Goal: Task Accomplishment & Management: Use online tool/utility

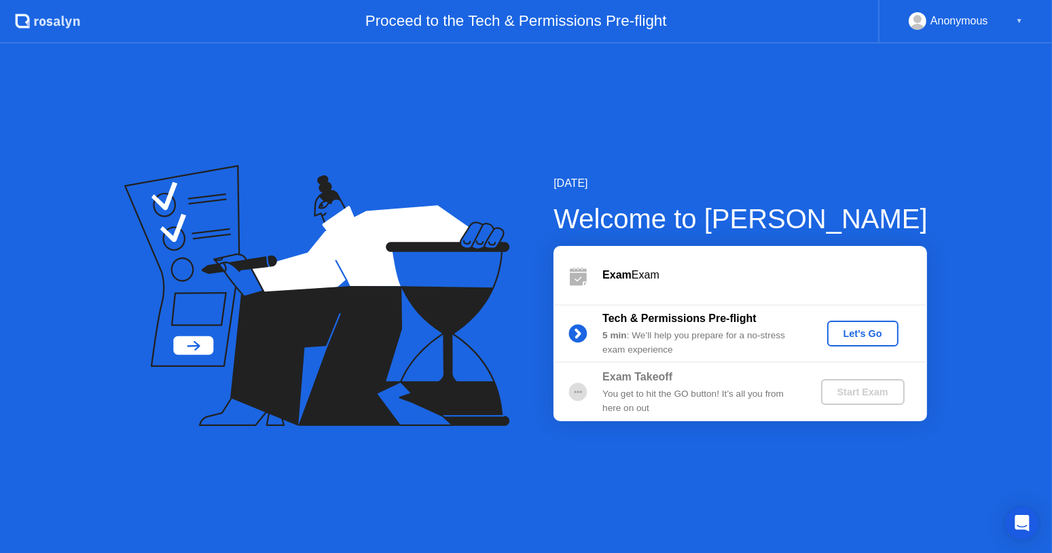
click at [850, 339] on div "Let's Go" at bounding box center [862, 333] width 60 height 11
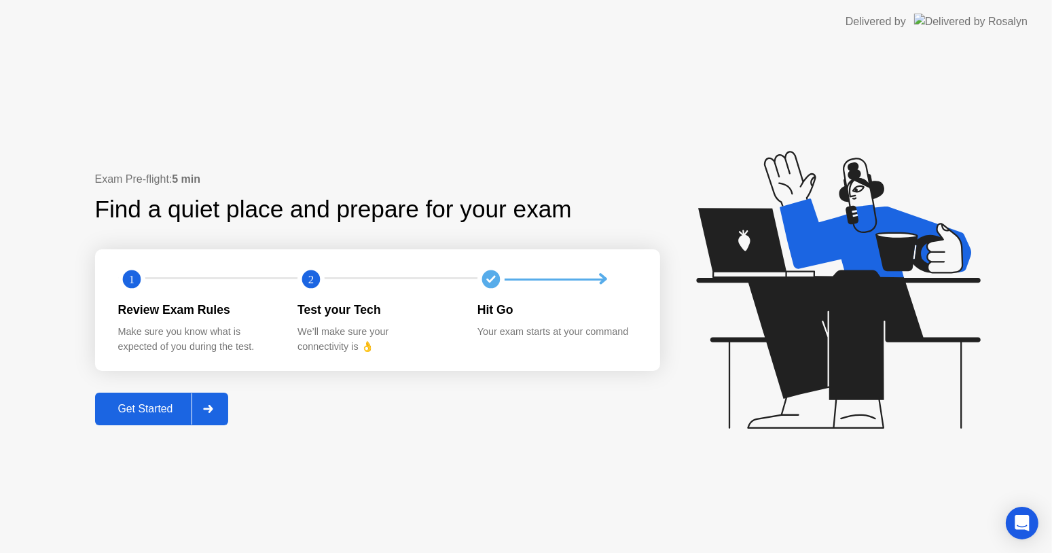
click at [159, 403] on div "Get Started" at bounding box center [145, 409] width 93 height 12
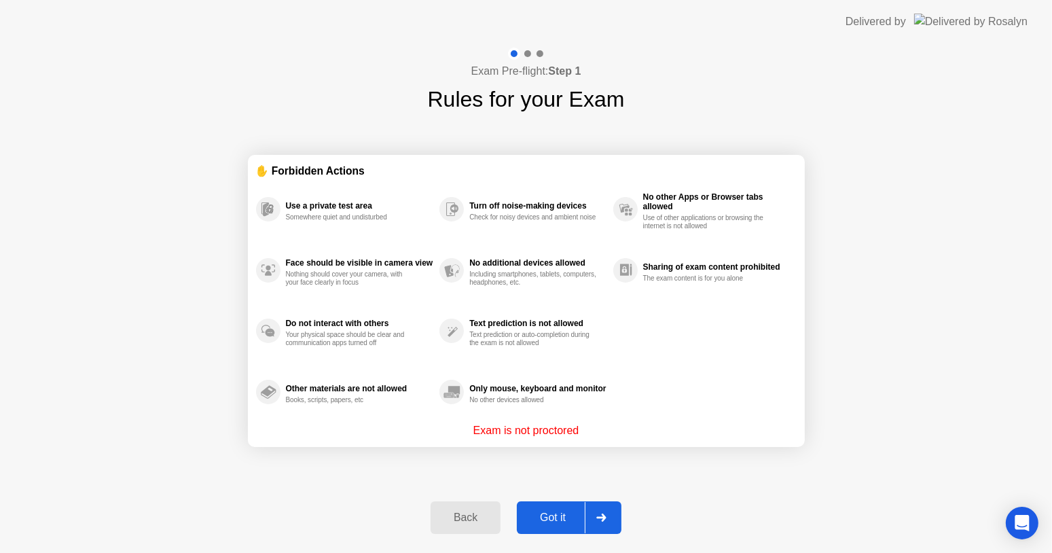
click at [557, 518] on div "Got it" at bounding box center [553, 517] width 64 height 12
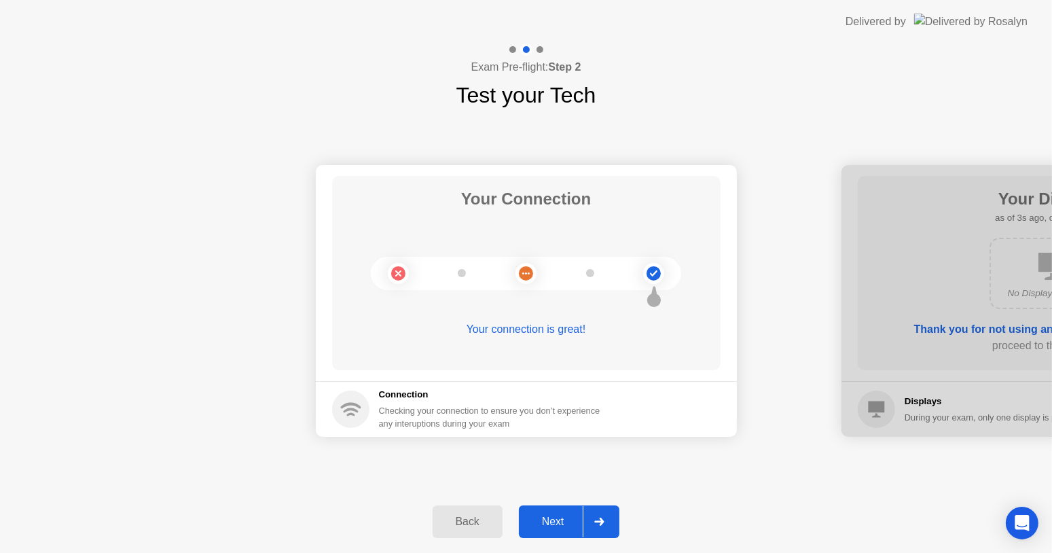
click at [563, 526] on div "Next" at bounding box center [553, 521] width 60 height 12
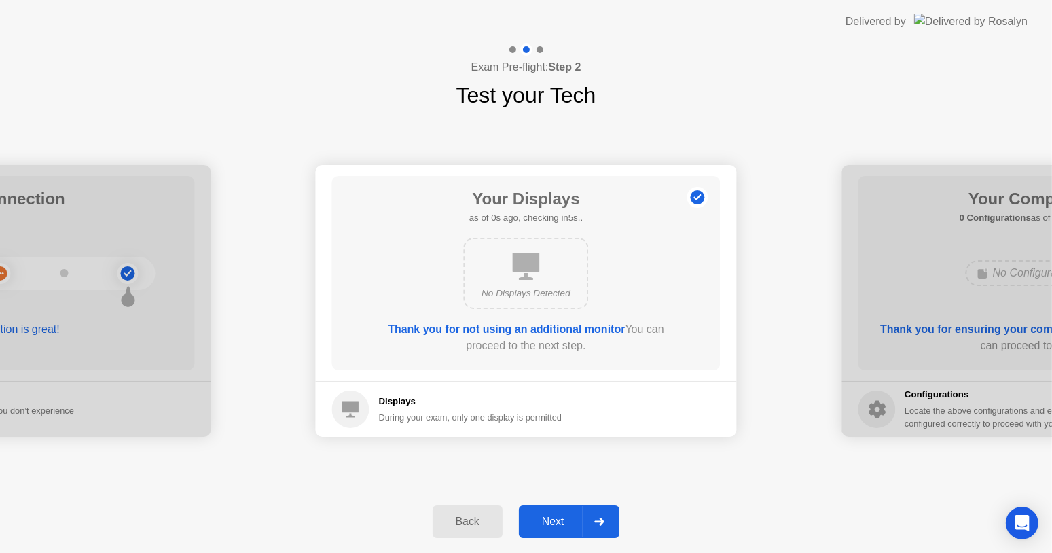
click at [563, 526] on div "Next" at bounding box center [553, 521] width 60 height 12
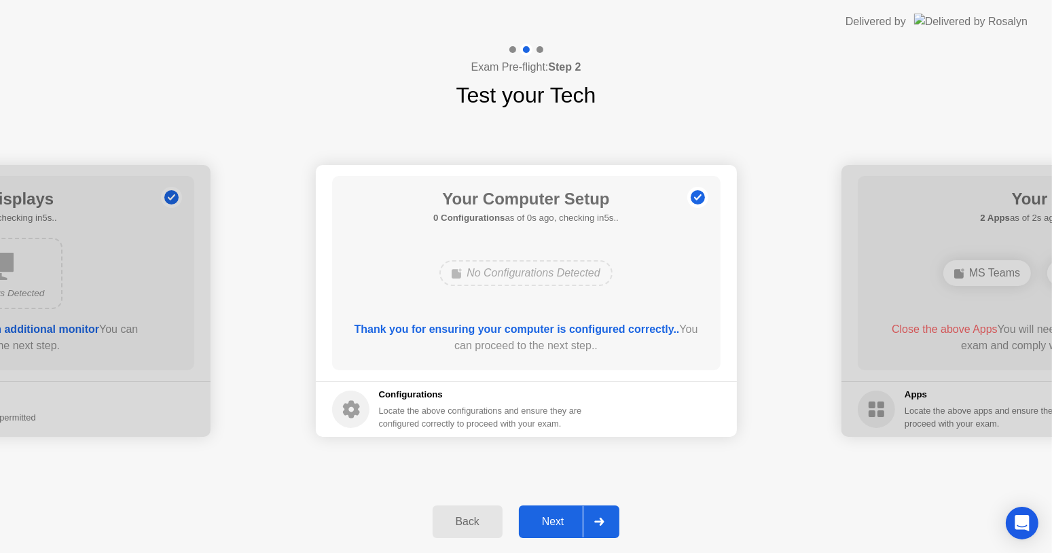
click at [563, 526] on div "Next" at bounding box center [553, 521] width 60 height 12
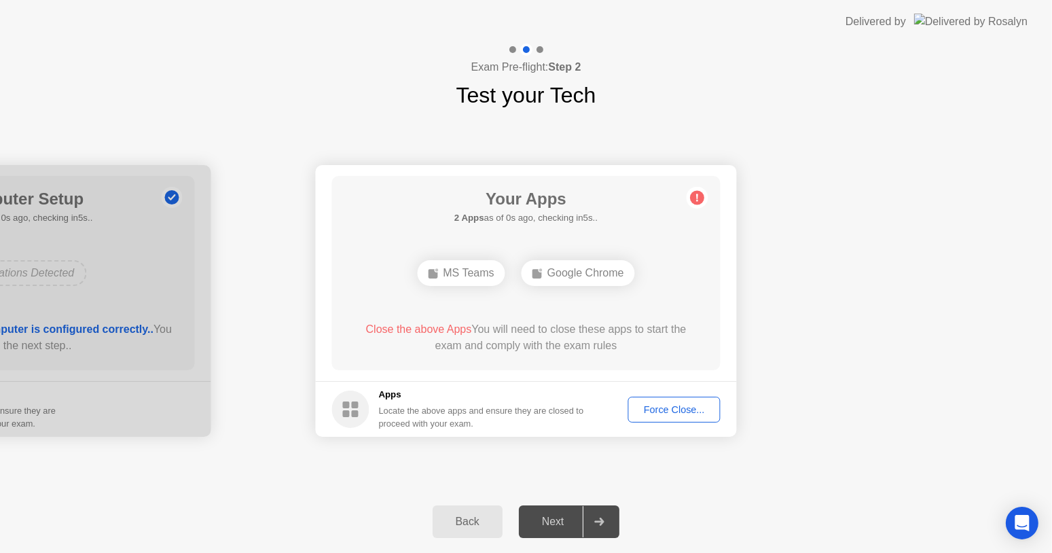
click at [665, 404] on div "Force Close..." at bounding box center [674, 409] width 83 height 11
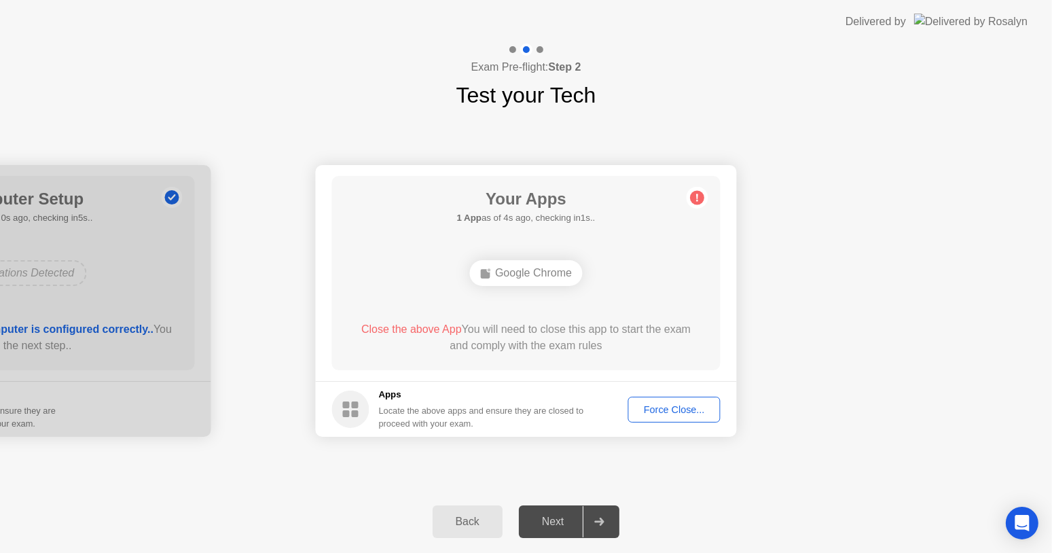
click at [671, 411] on div "Force Close..." at bounding box center [674, 409] width 83 height 11
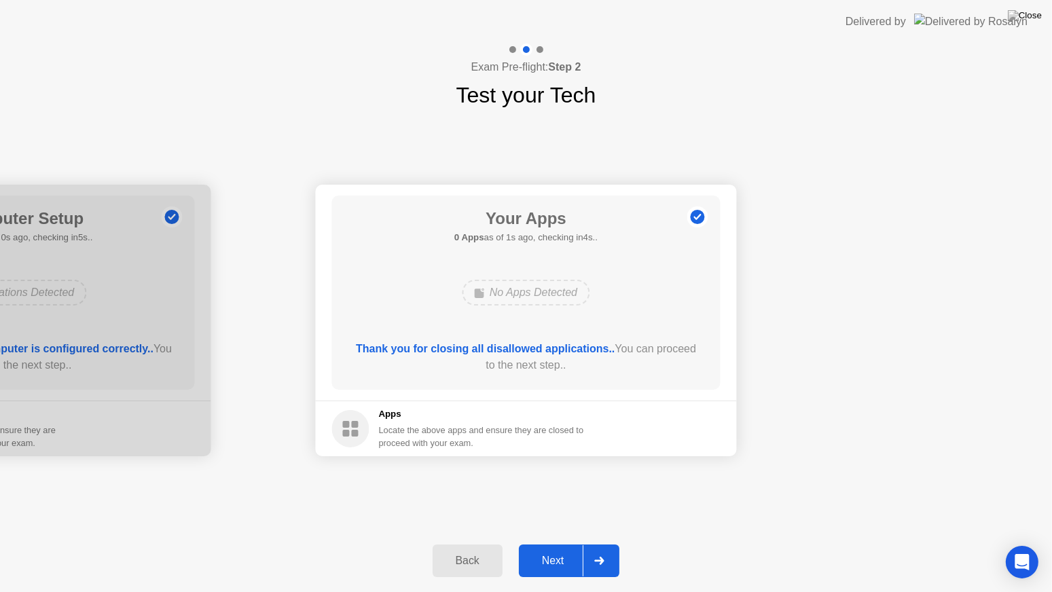
click at [549, 552] on div "Next" at bounding box center [553, 561] width 60 height 12
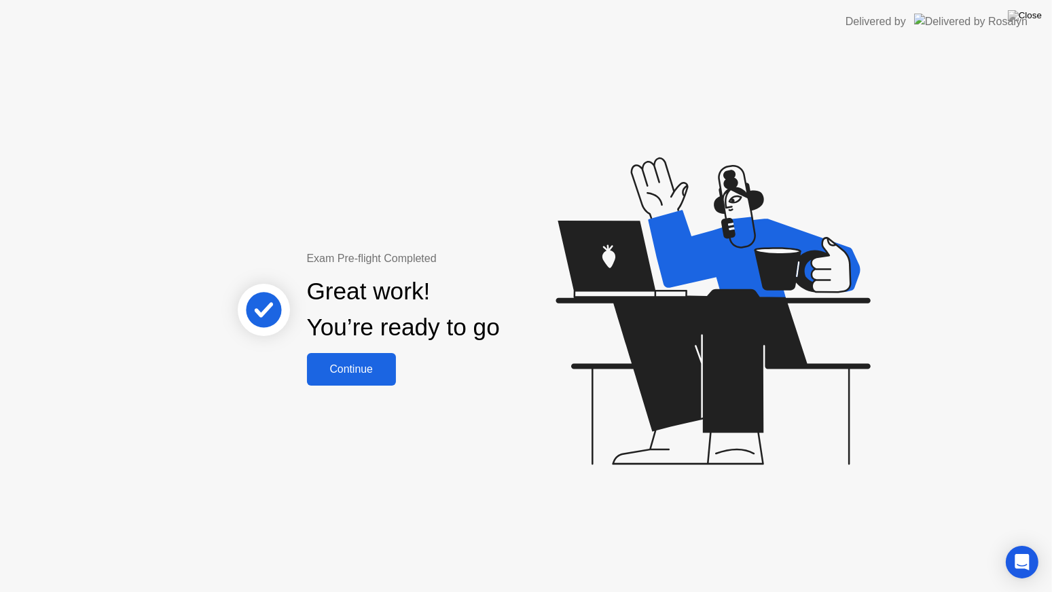
click at [352, 373] on div "Continue" at bounding box center [351, 369] width 81 height 12
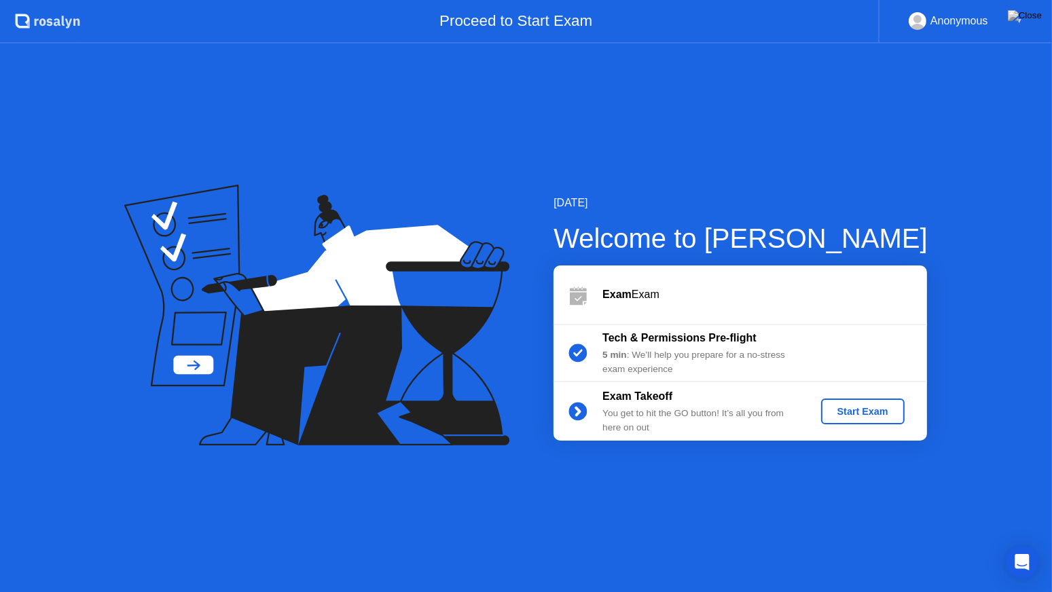
click at [848, 411] on div "Start Exam" at bounding box center [862, 411] width 73 height 11
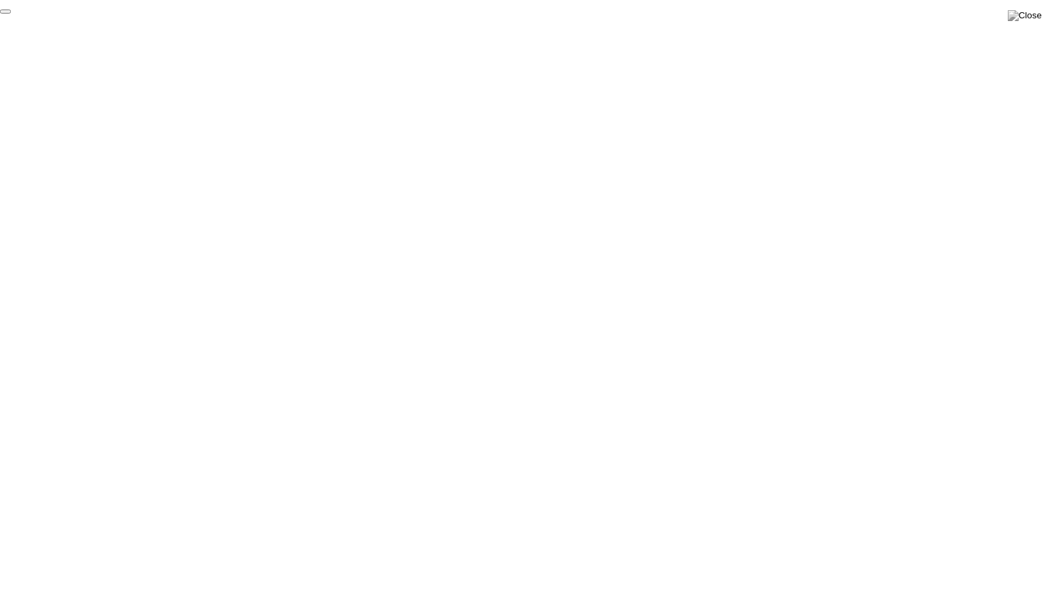
click div "End Proctoring Session"
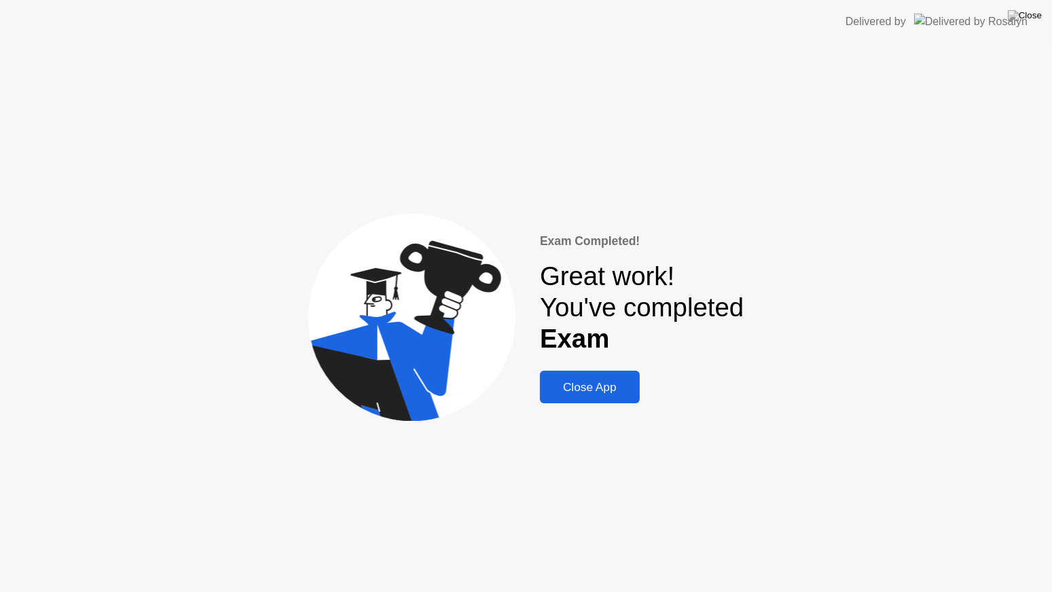
click at [598, 388] on div "Close App" at bounding box center [590, 387] width 92 height 14
